Goal: Find specific page/section: Find specific page/section

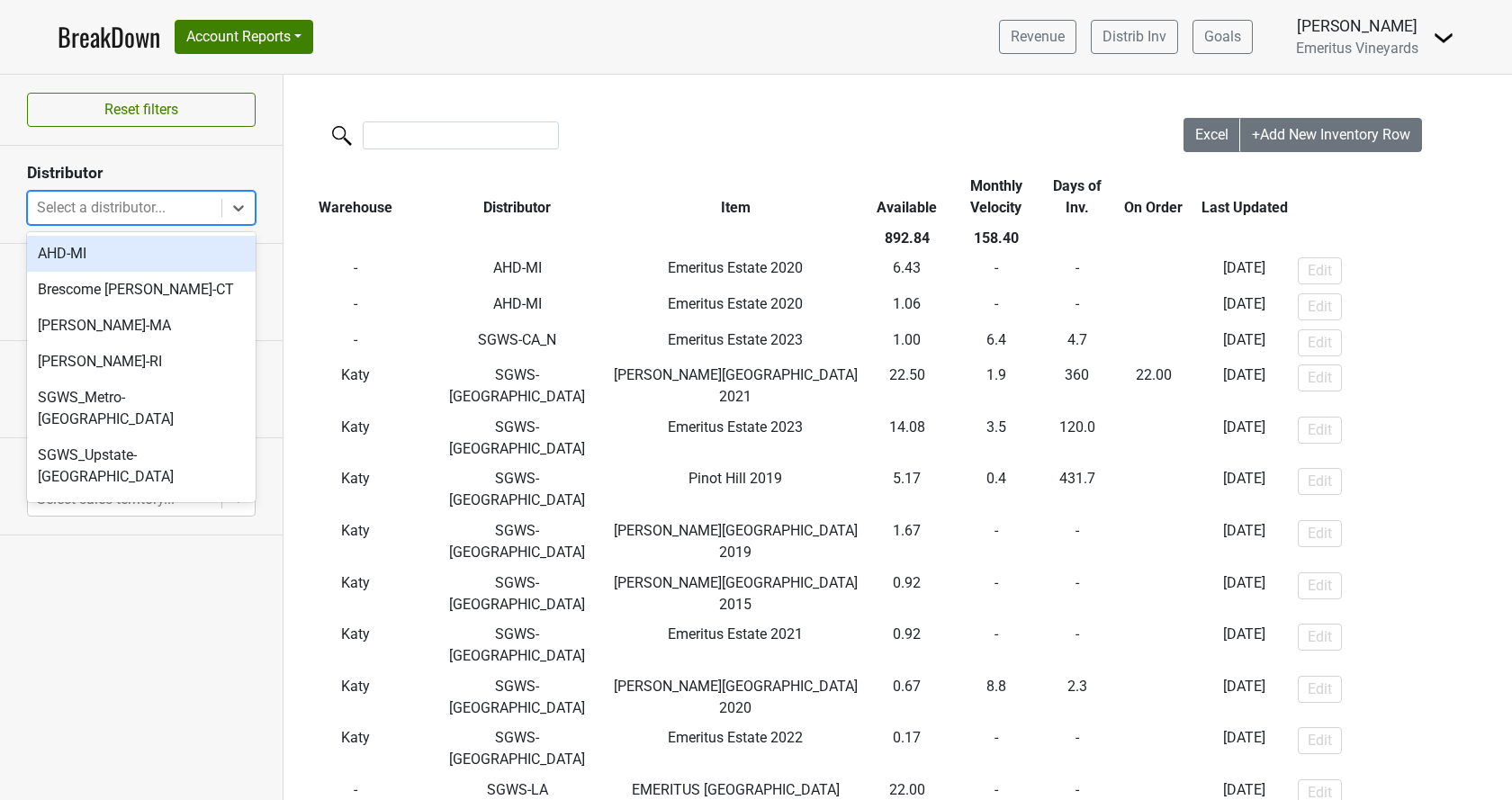
click at [120, 197] on div at bounding box center [124, 207] width 175 height 25
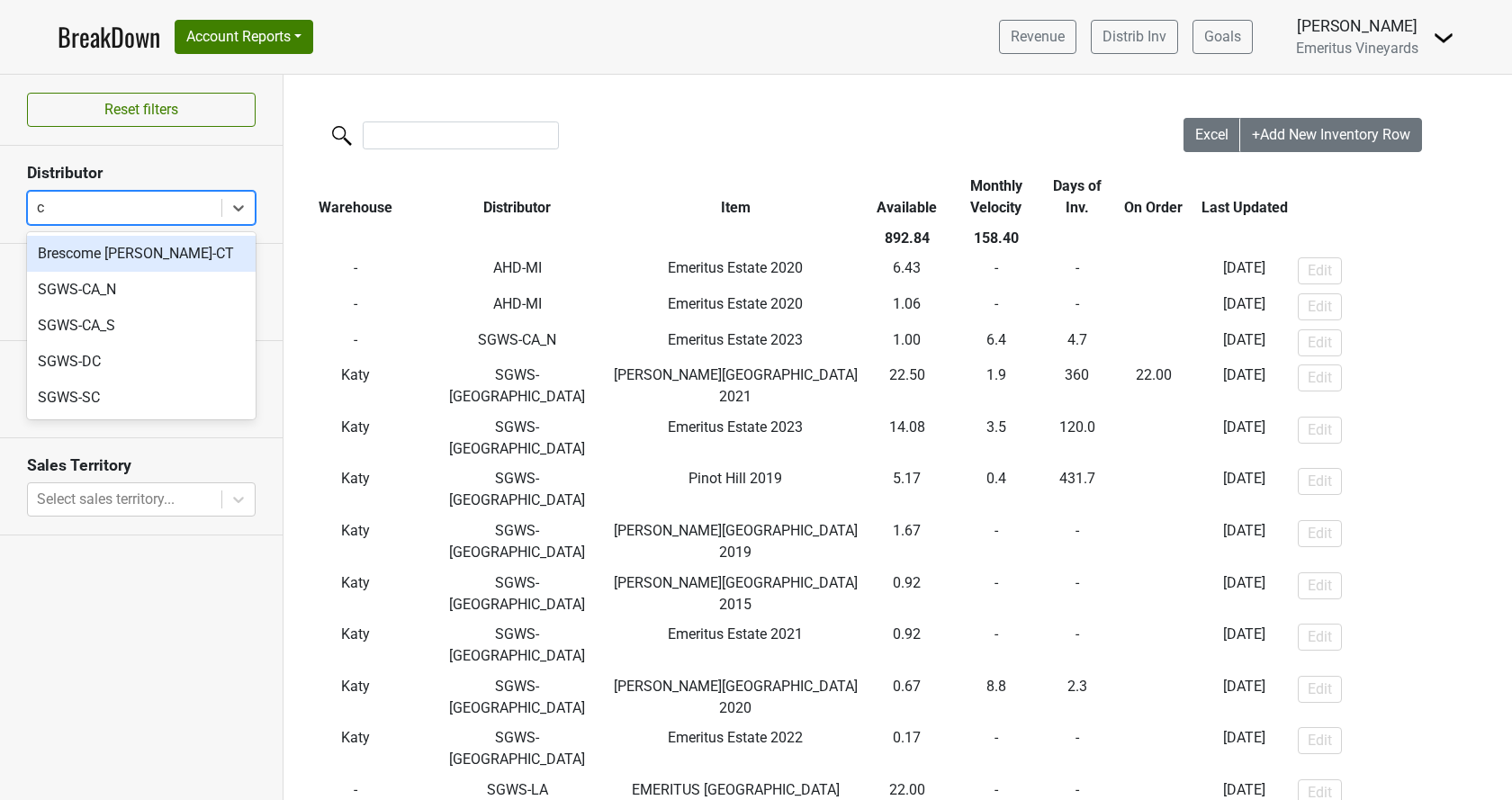
type input "ct"
click at [168, 263] on div "Brescome [PERSON_NAME]-CT" at bounding box center [141, 253] width 228 height 36
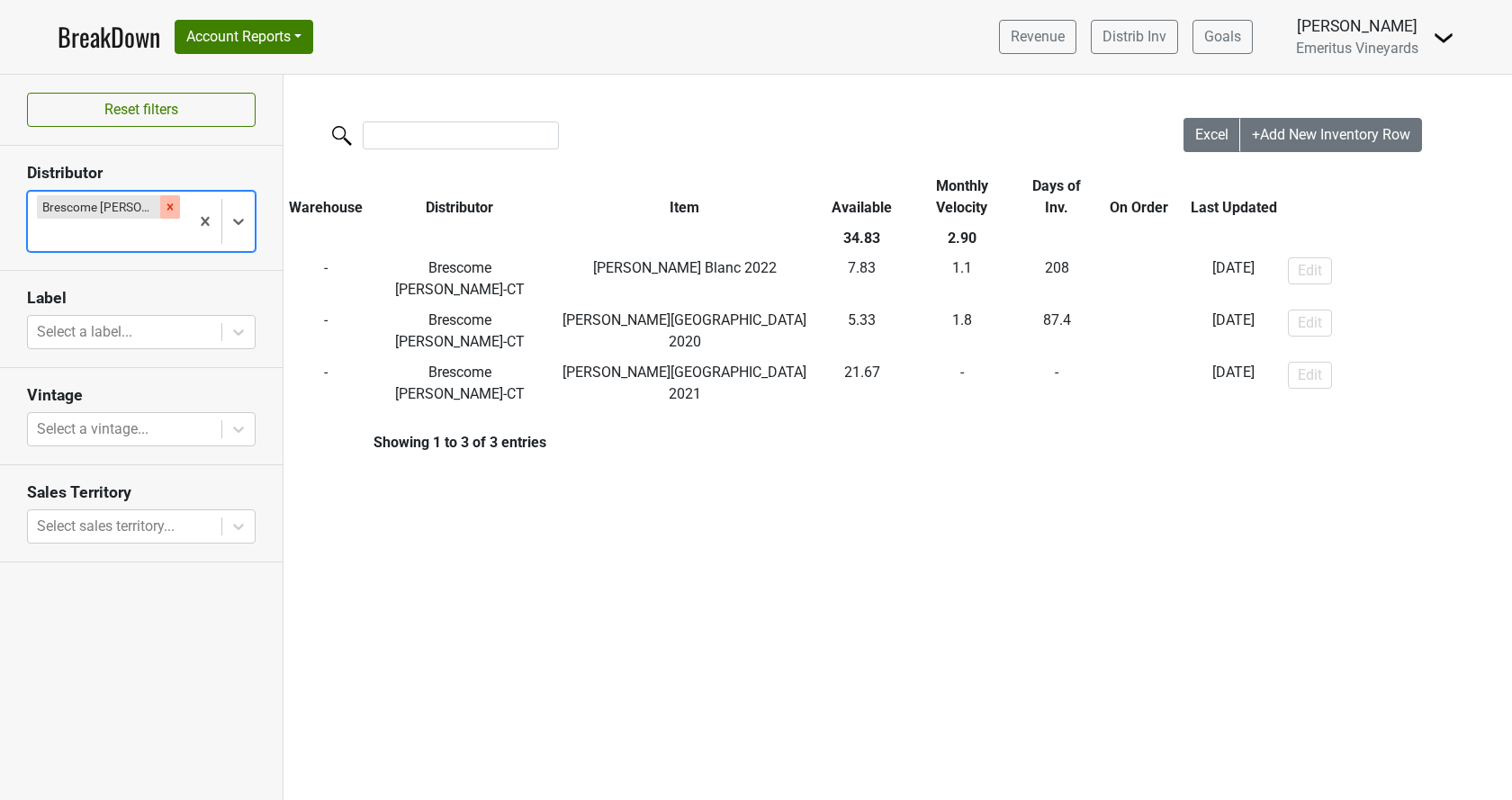
click at [170, 203] on icon "Remove Brescome Barton-CT" at bounding box center [171, 207] width 13 height 13
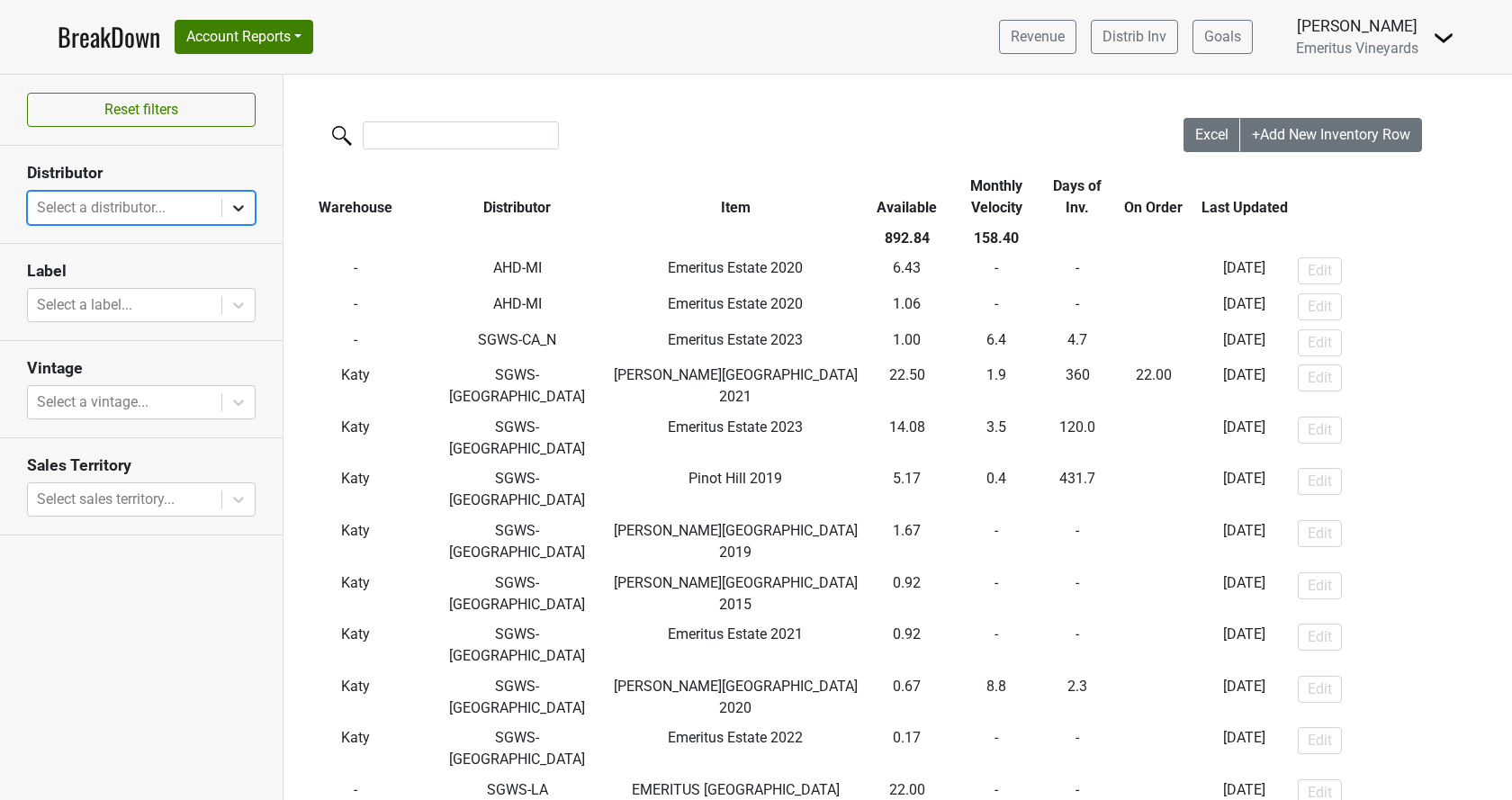
click at [250, 208] on div at bounding box center [238, 208] width 32 height 32
type input "a"
type input "c"
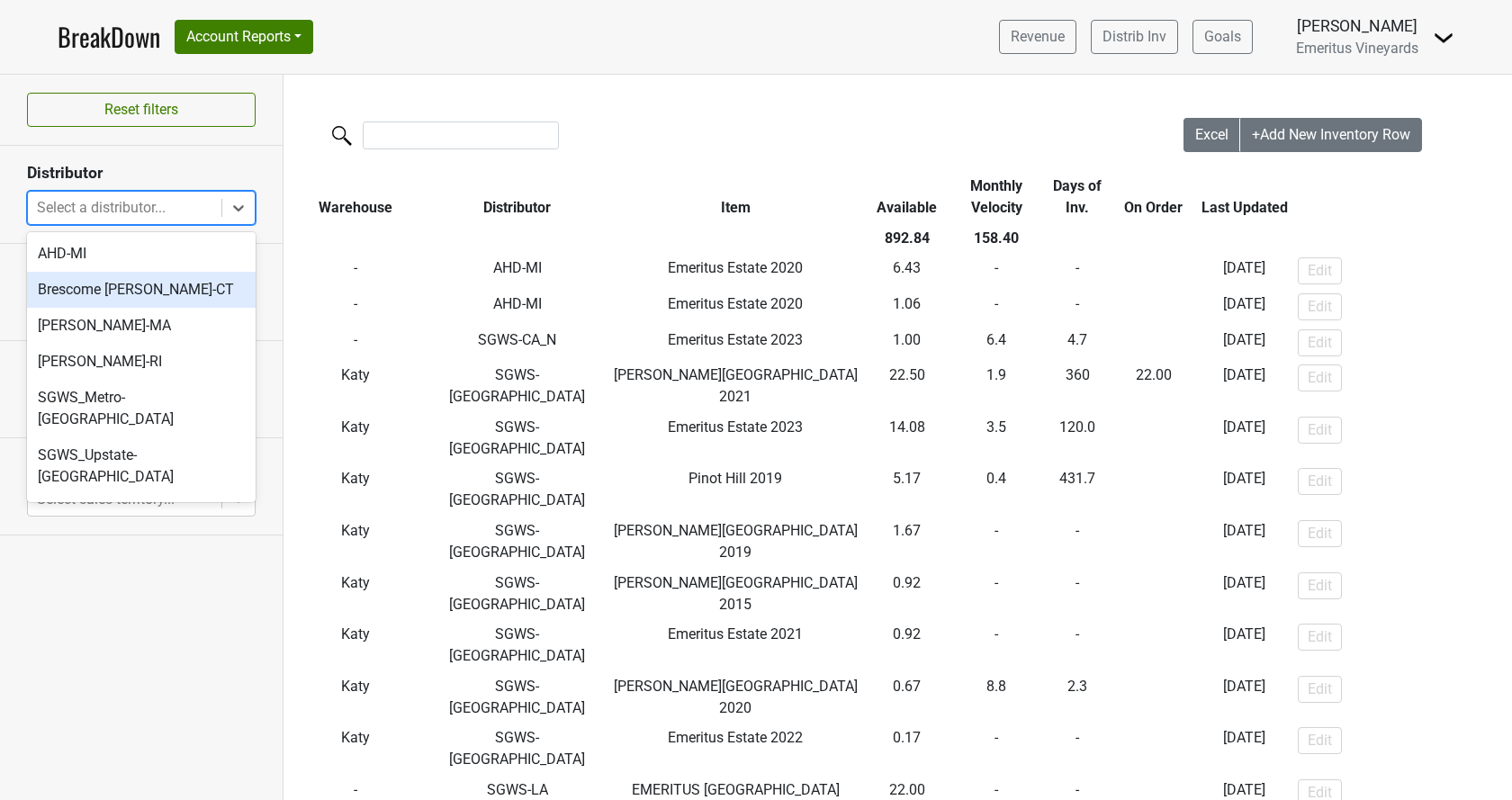
type input "d"
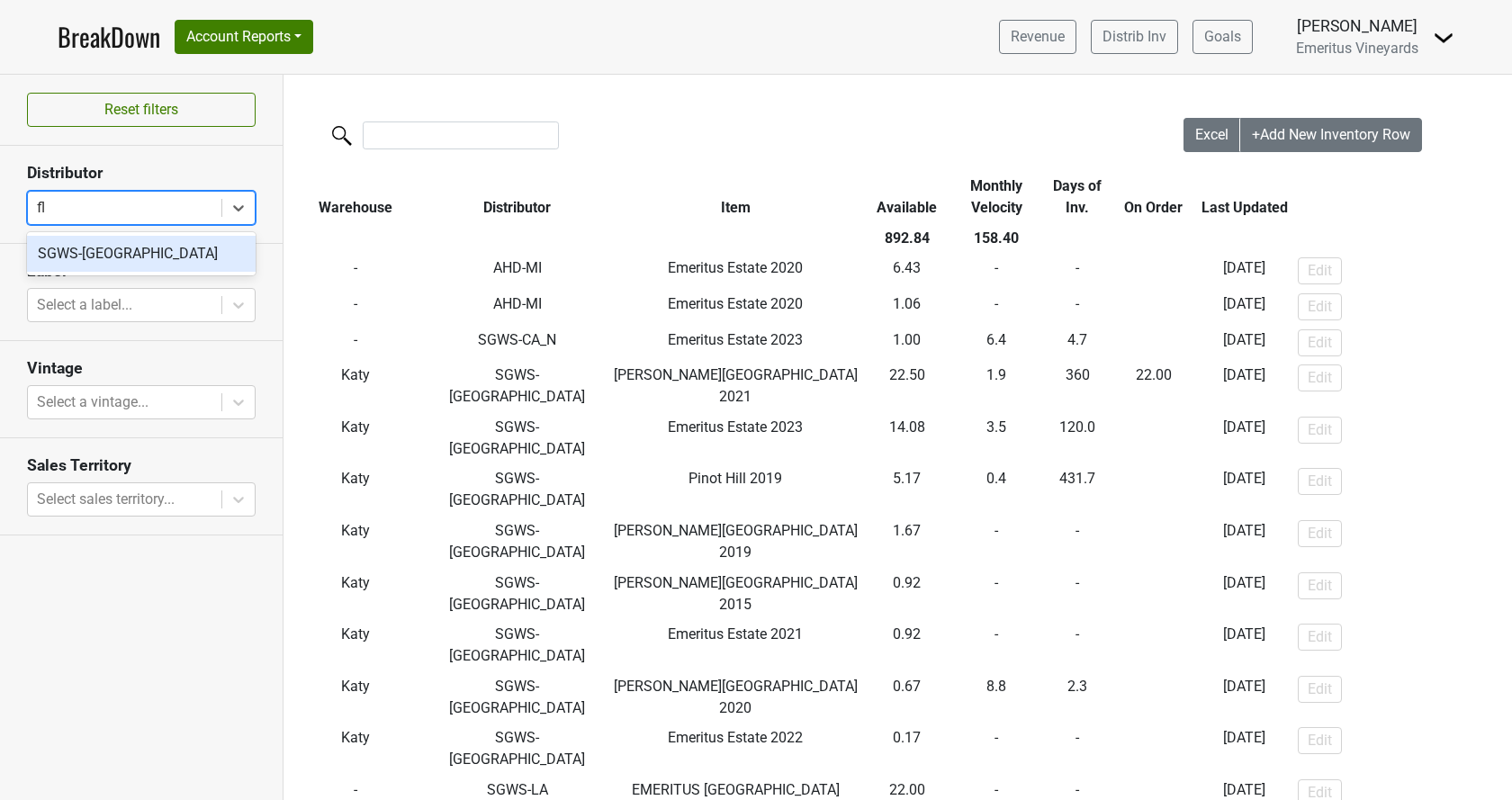
type input "f"
type input "g"
type input "h"
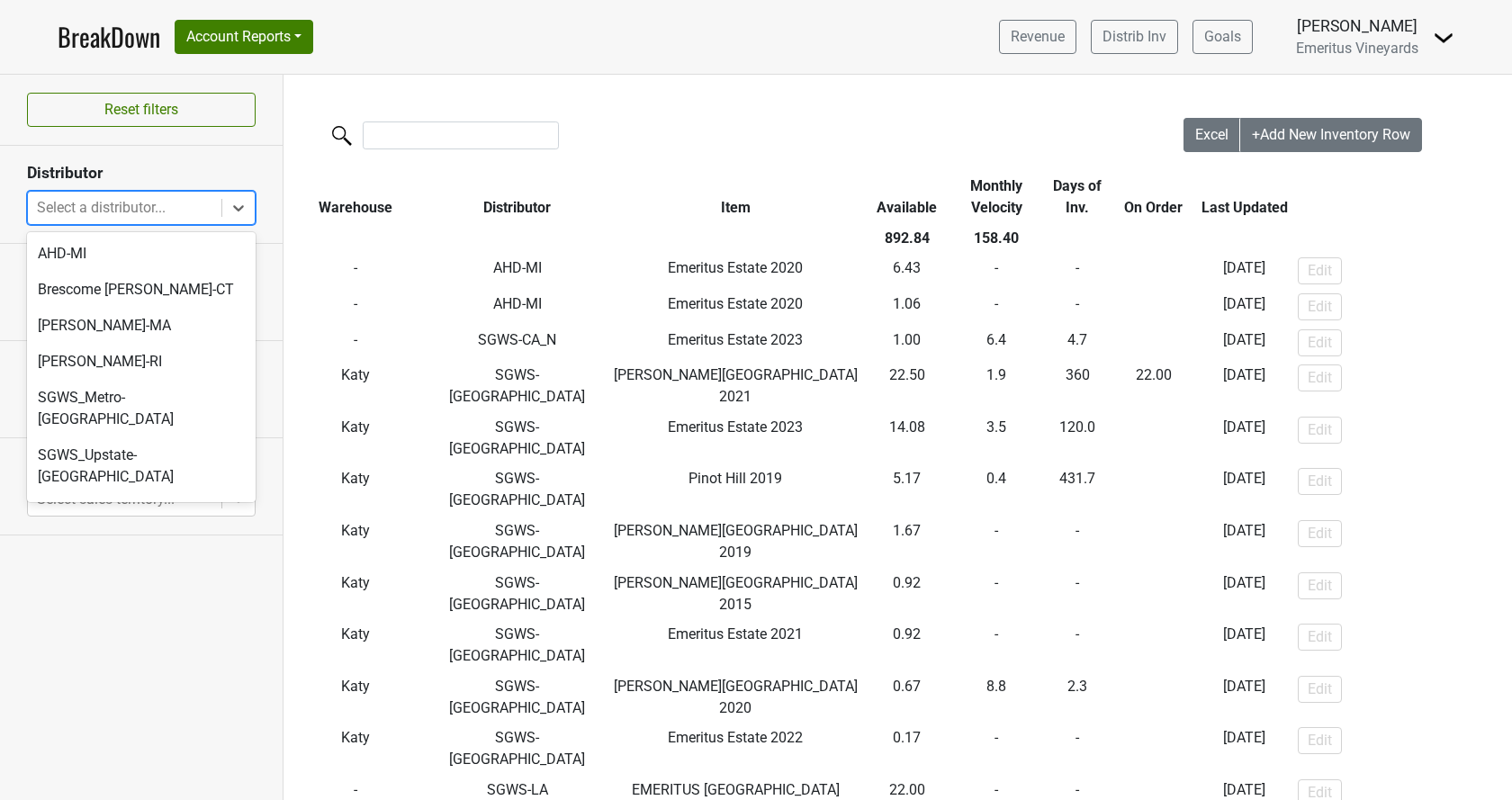
type input "i"
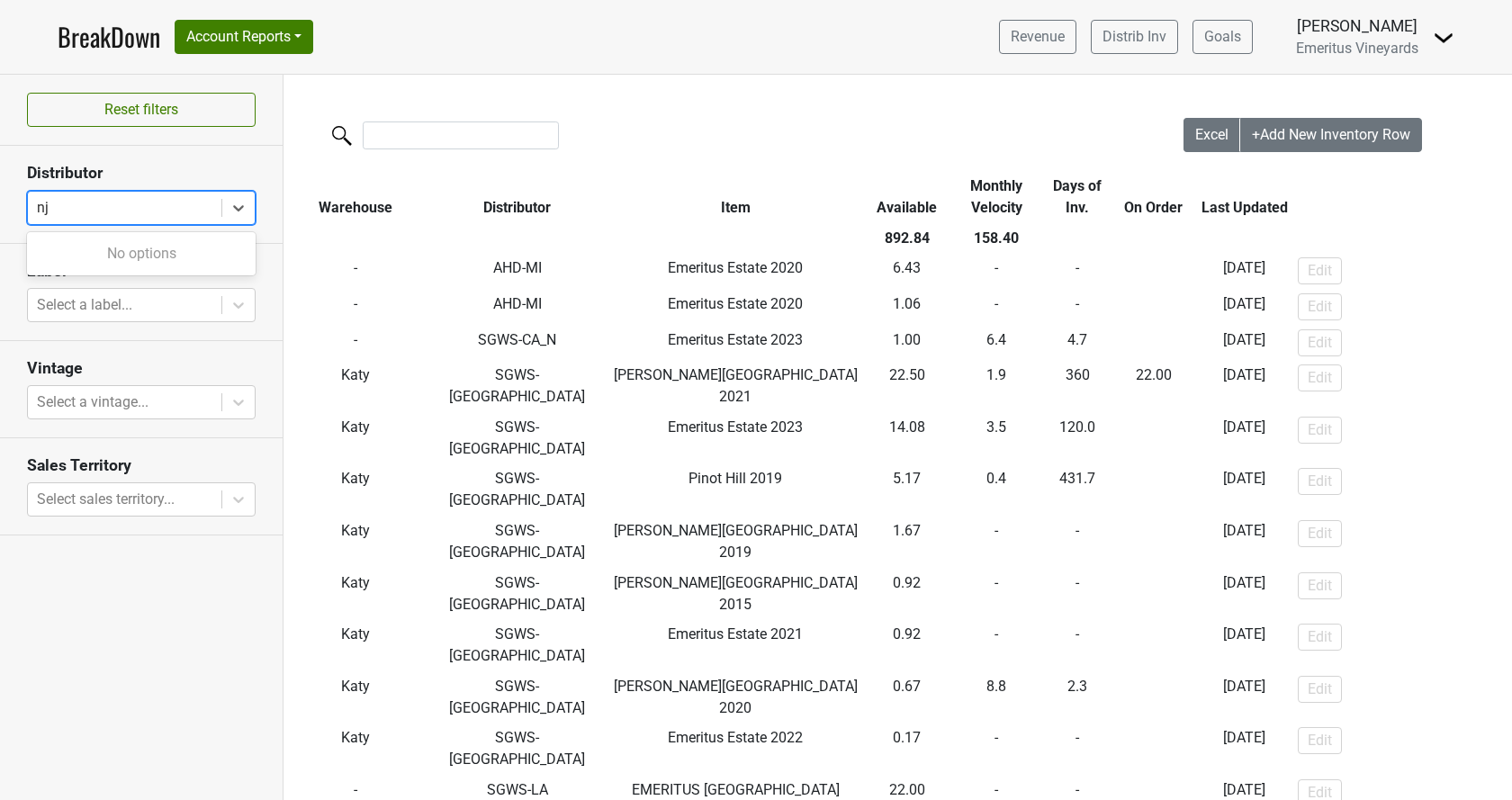
type input "n"
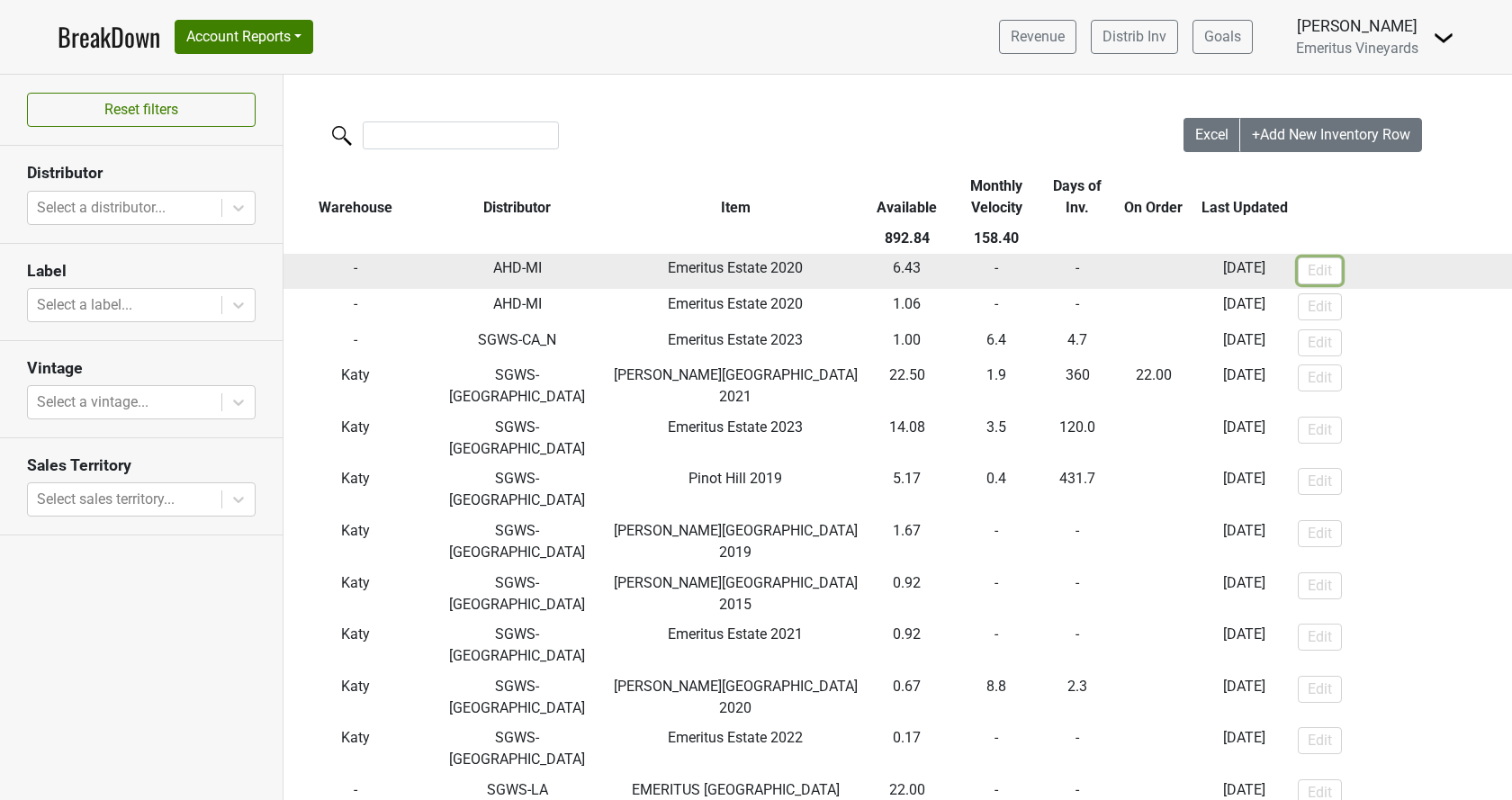
click at [1298, 265] on button "Edit" at bounding box center [1320, 270] width 45 height 27
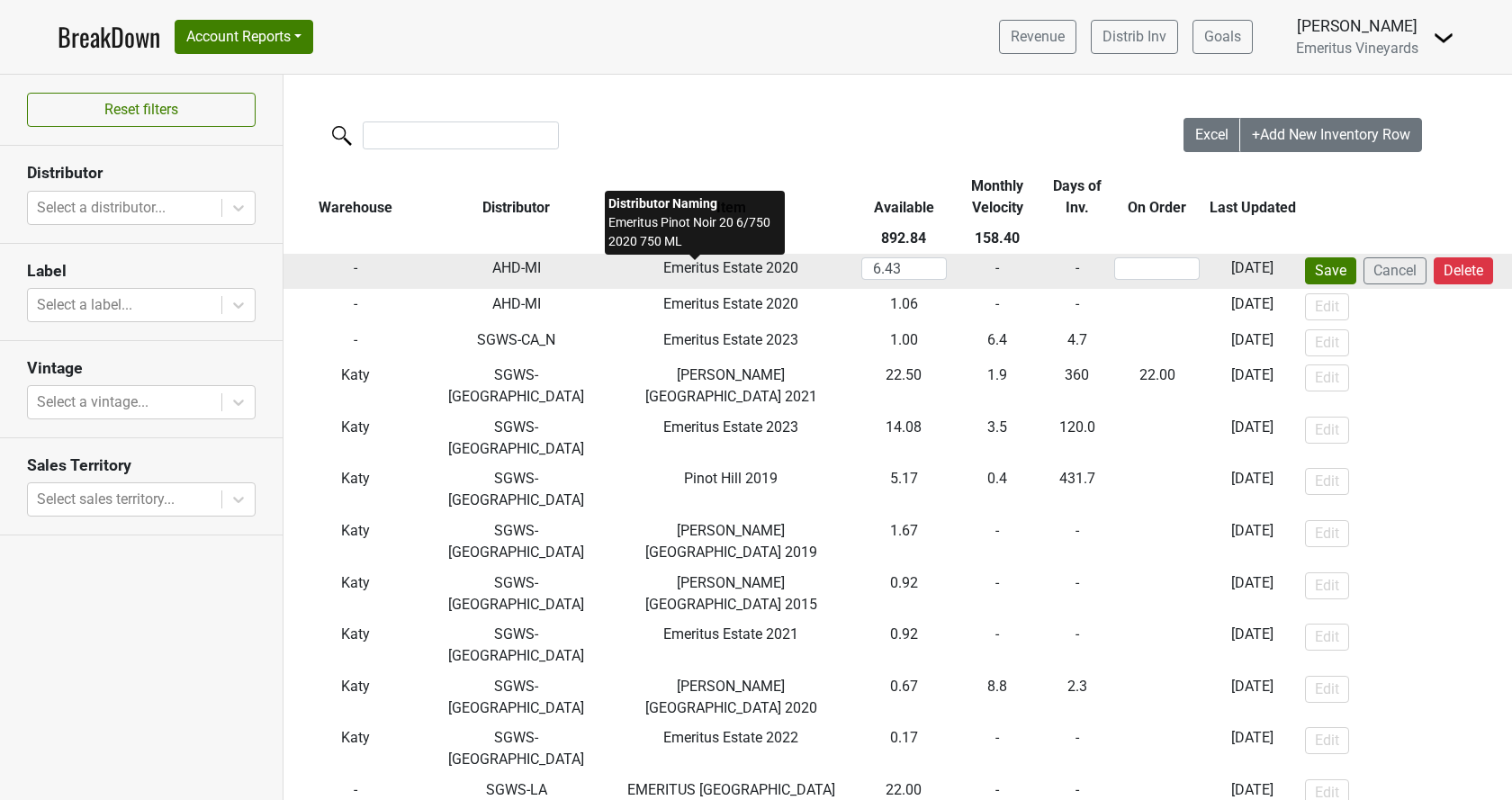
click at [726, 273] on span "Emeritus Estate 2020" at bounding box center [731, 267] width 135 height 17
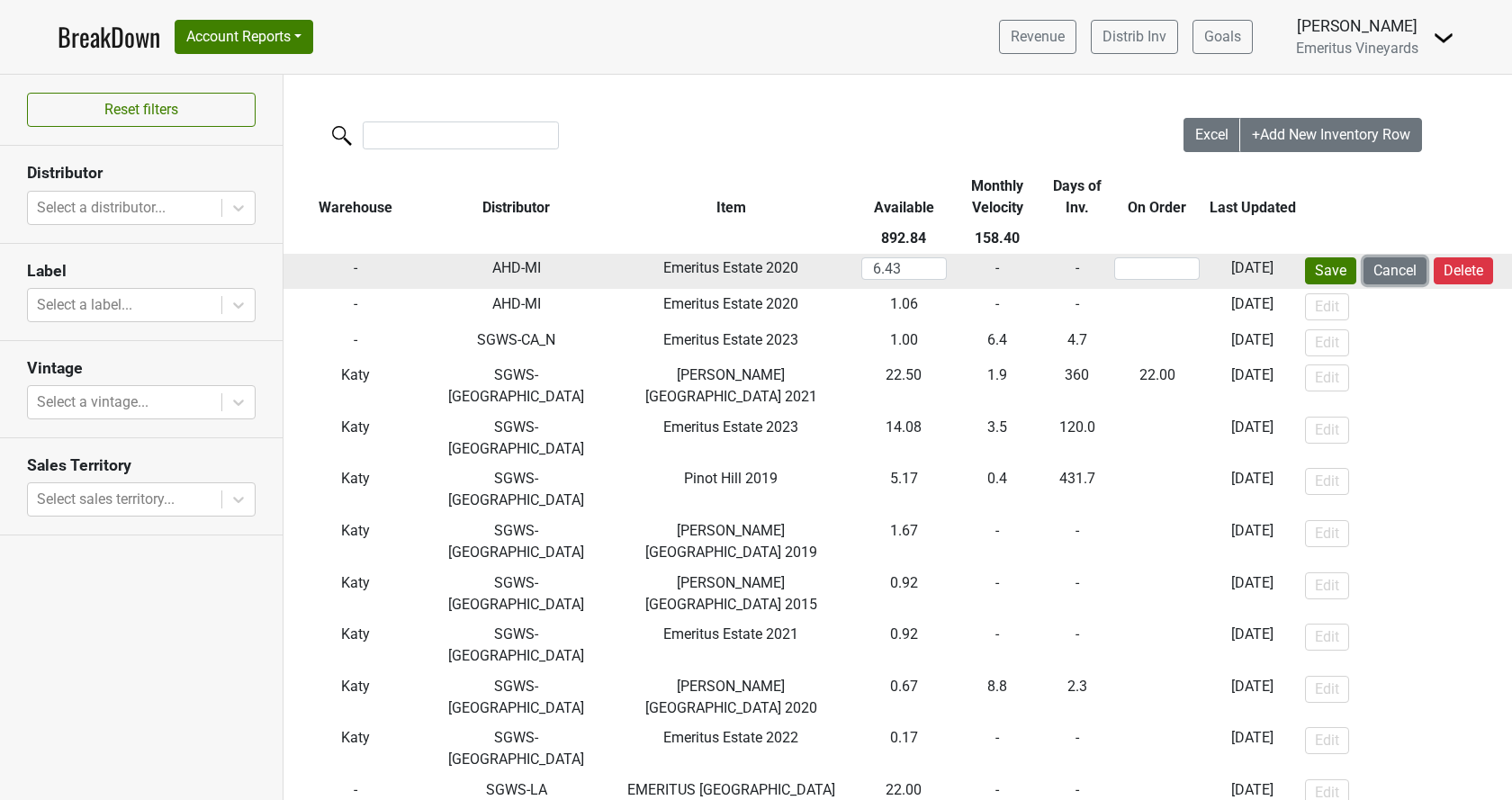
click at [1377, 277] on button "Cancel" at bounding box center [1395, 270] width 63 height 27
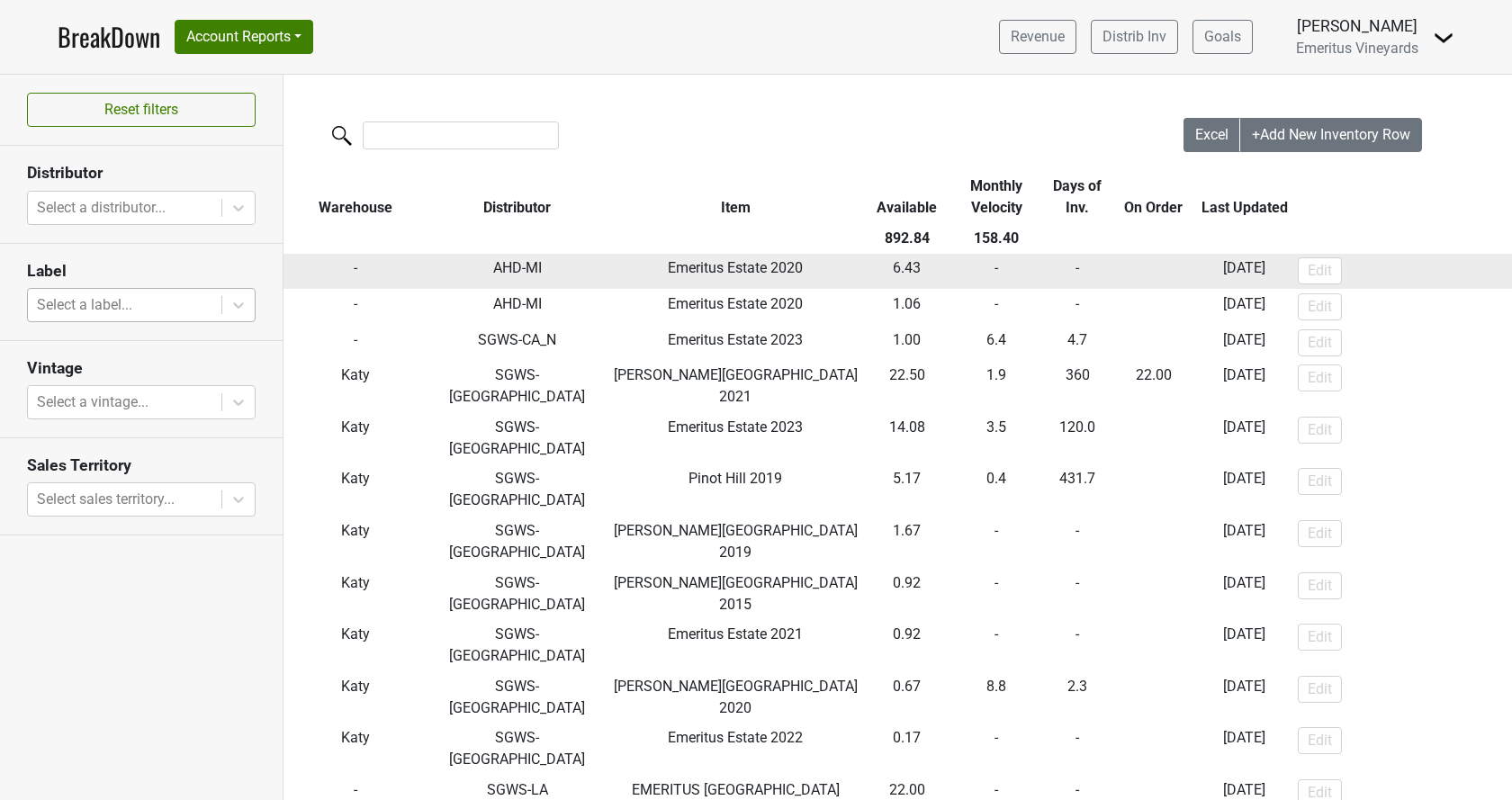
click at [147, 316] on div at bounding box center [124, 304] width 175 height 25
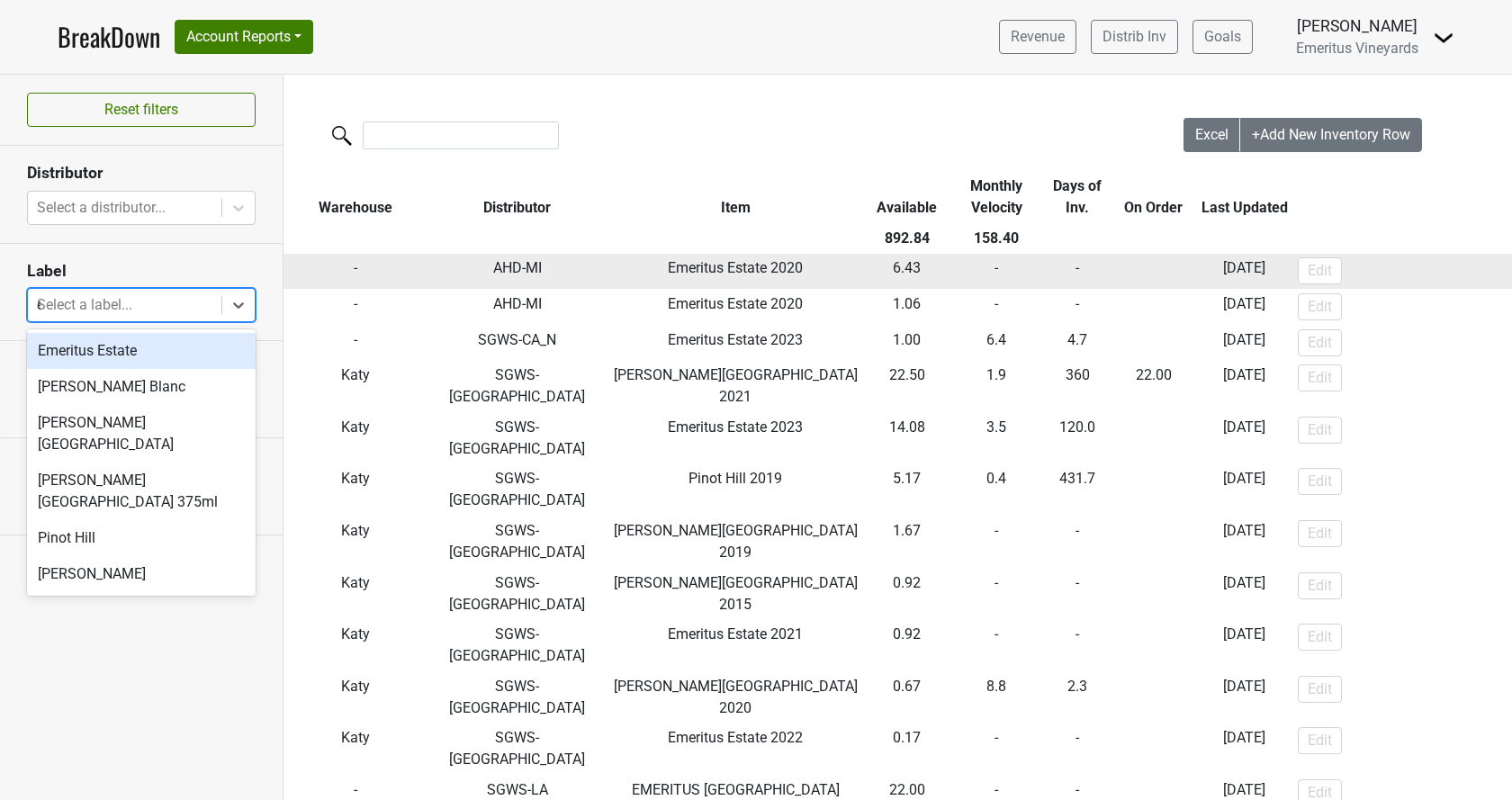
type input "es"
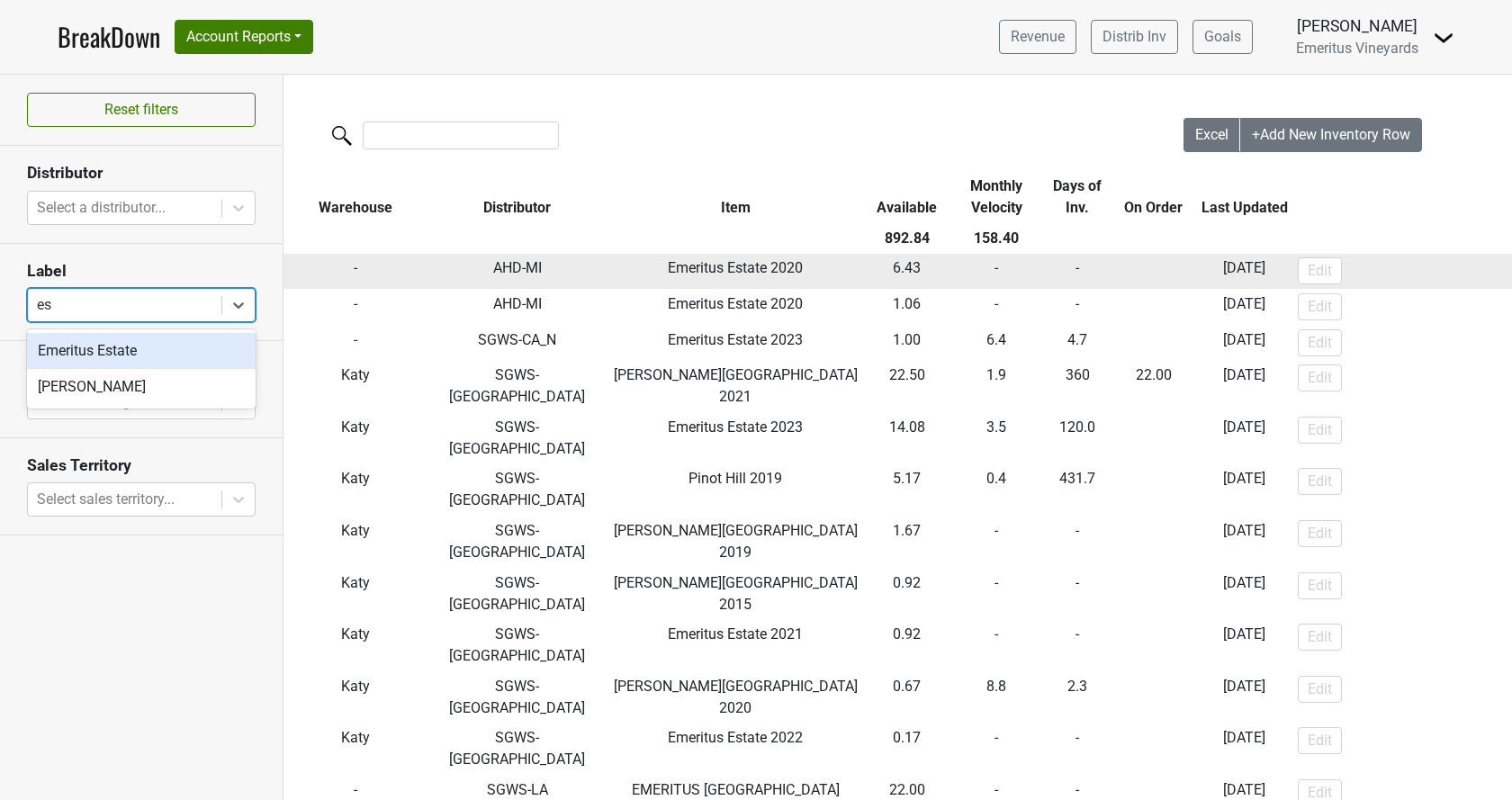
click at [134, 343] on div "Emeritus Estate" at bounding box center [141, 351] width 228 height 36
